Goal: Navigation & Orientation: Find specific page/section

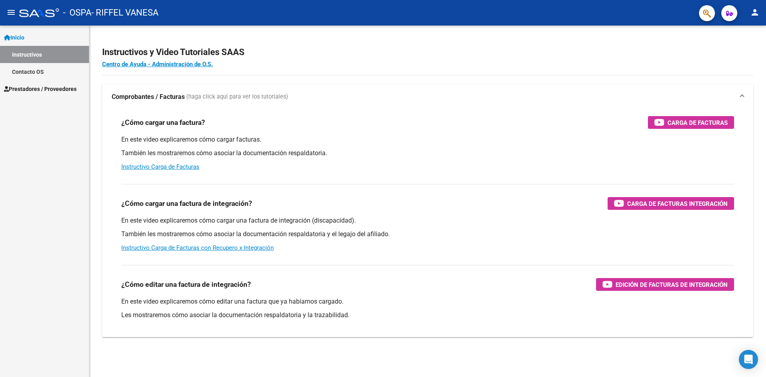
click at [522, 113] on div "¿Cómo cargar una factura? Carga de Facturas En este video explicaremos cómo car…" at bounding box center [428, 144] width 632 height 68
click at [36, 56] on link "Instructivos" at bounding box center [44, 54] width 89 height 17
click at [35, 87] on span "Prestadores / Proveedores" at bounding box center [40, 89] width 73 height 9
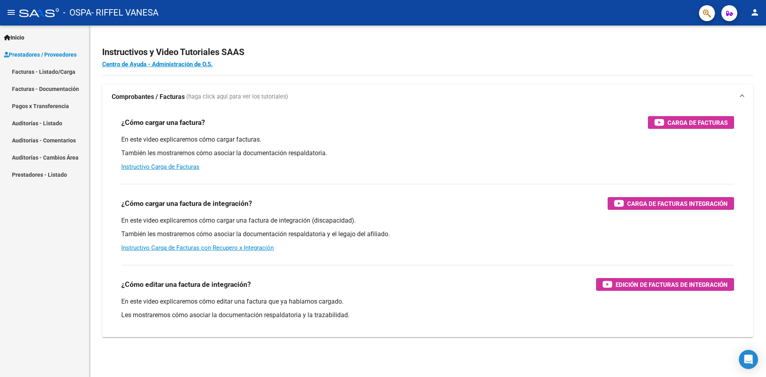
click at [44, 72] on link "Facturas - Listado/Carga" at bounding box center [44, 71] width 89 height 17
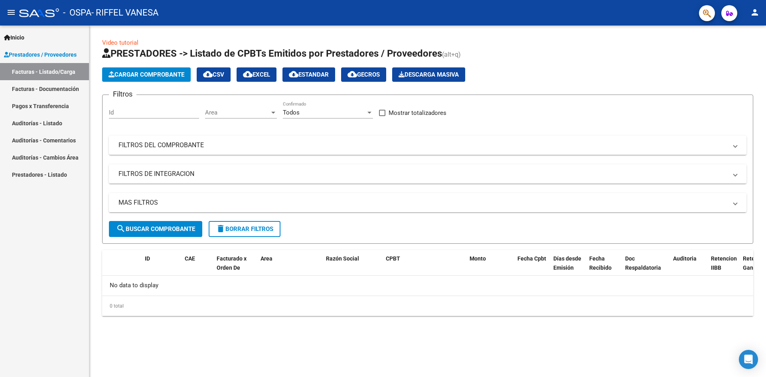
click at [685, 198] on mat-panel-title "MAS FILTROS" at bounding box center [423, 202] width 609 height 9
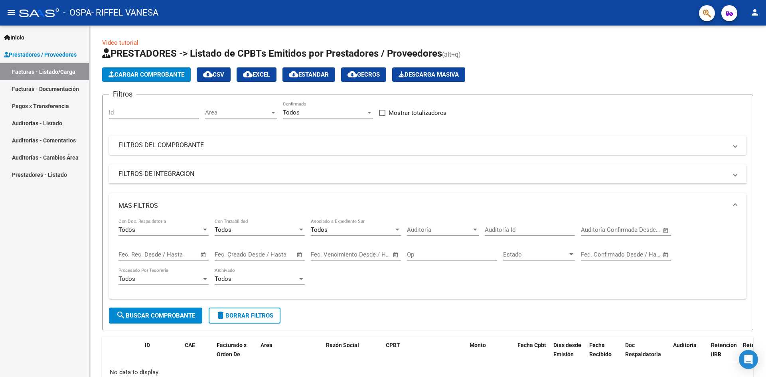
click at [48, 176] on link "Prestadores - Listado" at bounding box center [44, 174] width 89 height 17
